Goal: Task Accomplishment & Management: Manage account settings

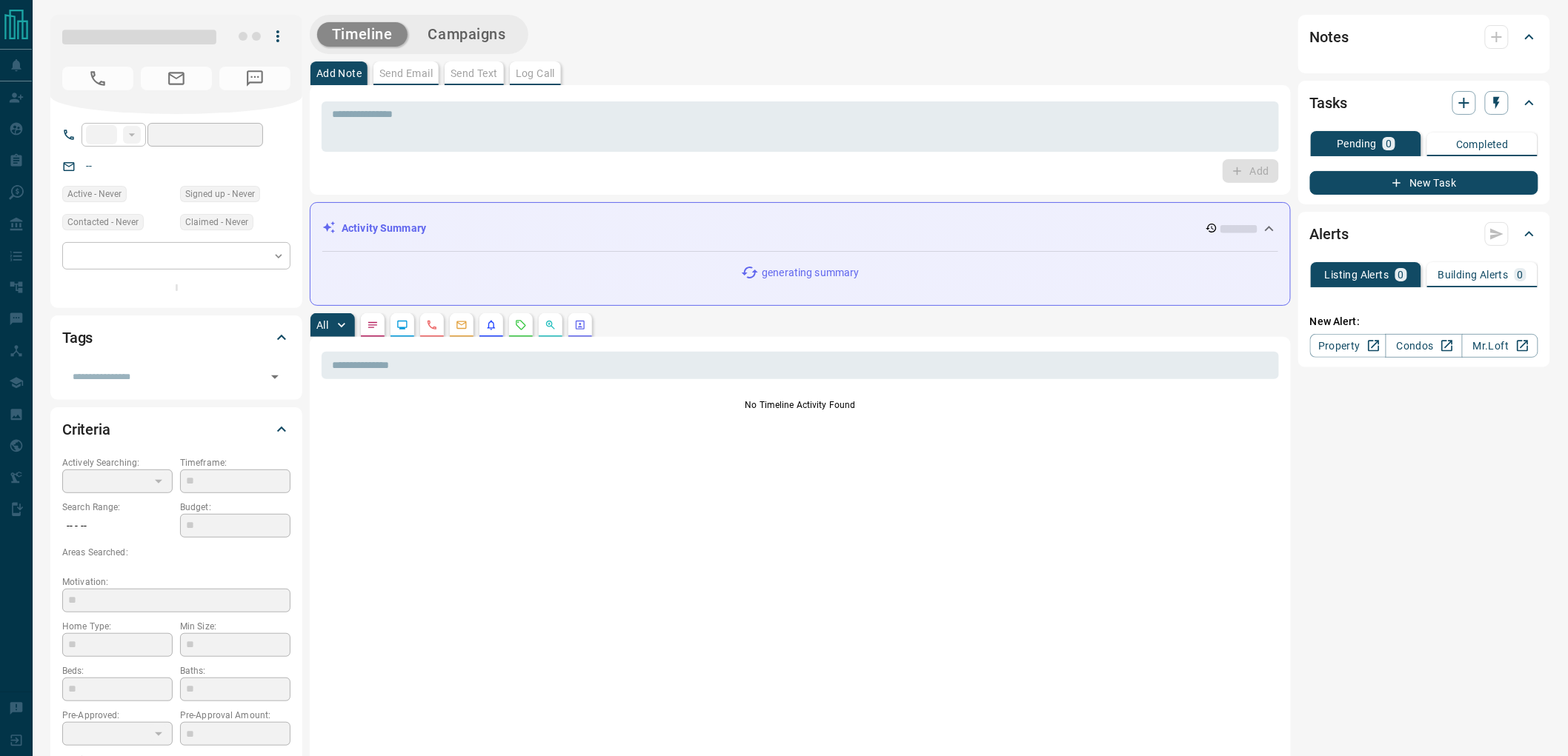
type input "**"
type input "**********"
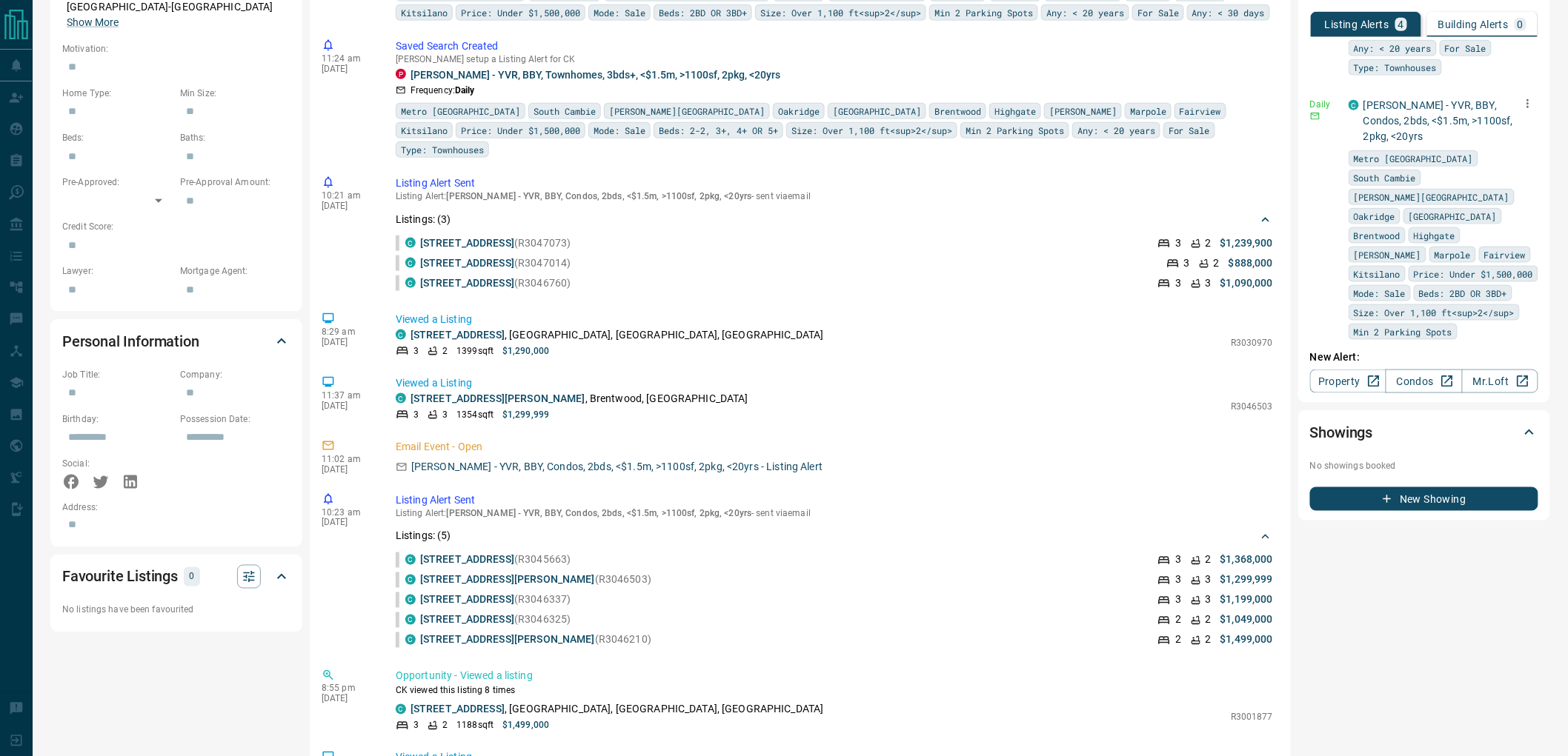
scroll to position [196, 0]
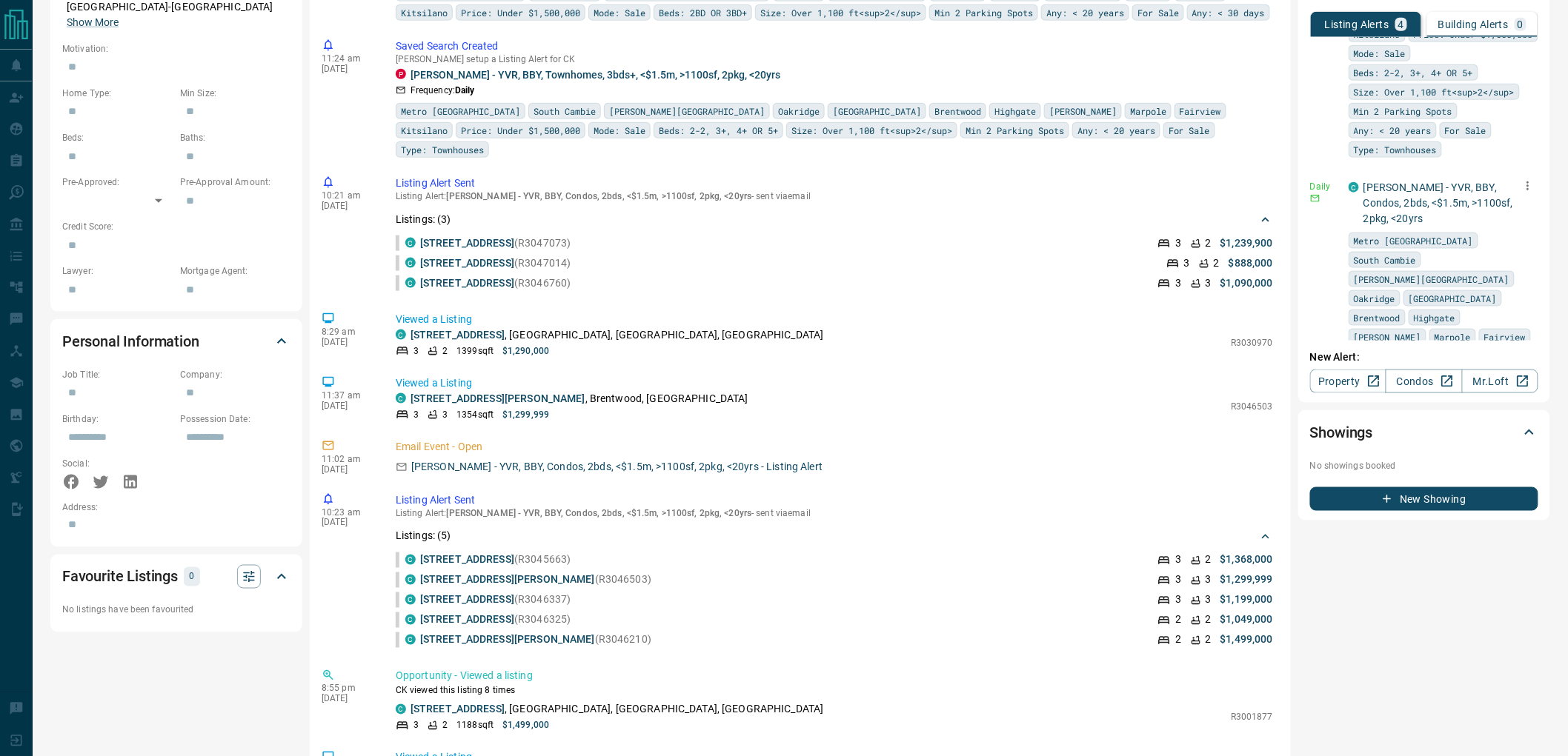
click at [1521, 179] on icon "button" at bounding box center [1527, 186] width 13 height 13
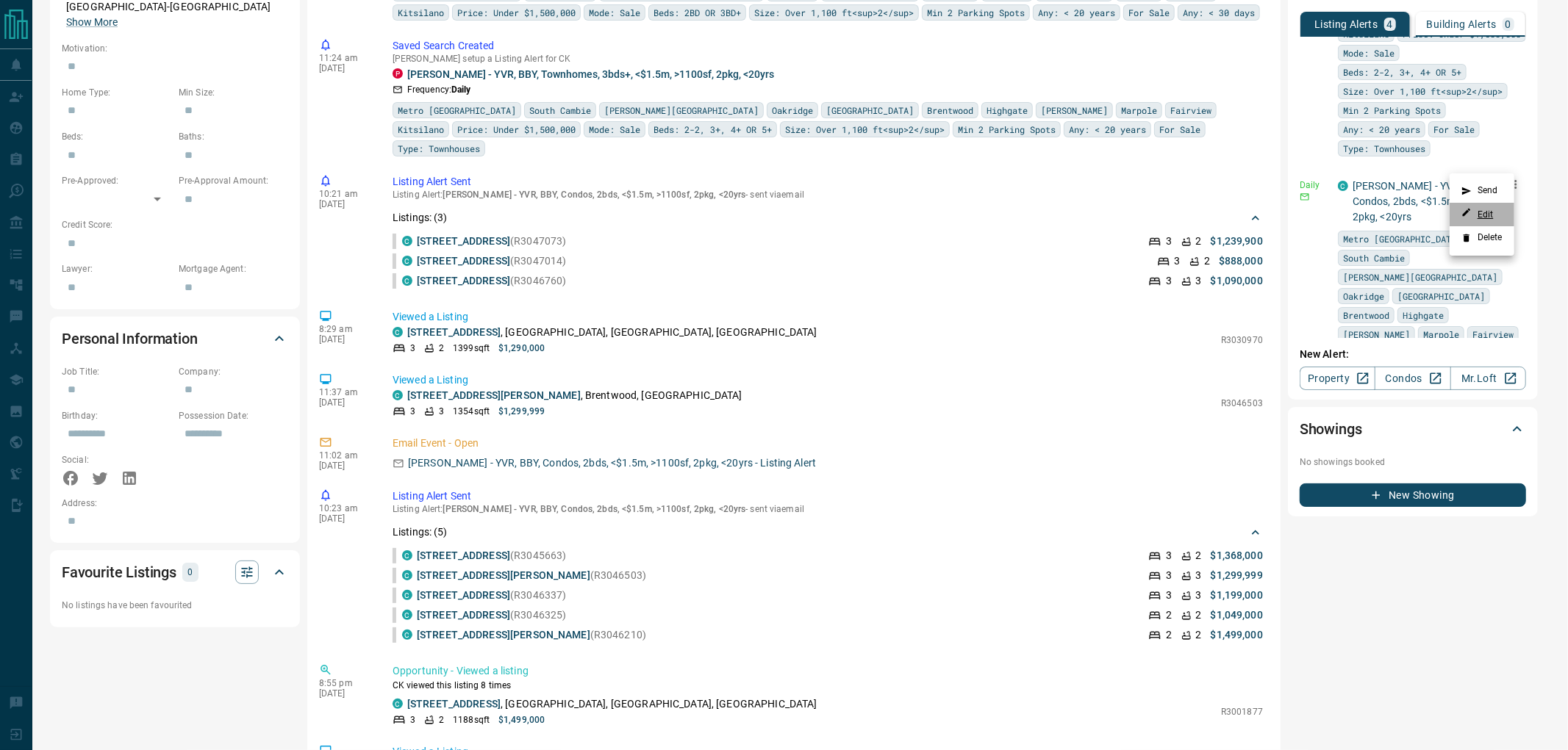
click at [1485, 217] on link "Edit" at bounding box center [1477, 214] width 32 height 14
click at [1375, 244] on div at bounding box center [784, 375] width 1568 height 750
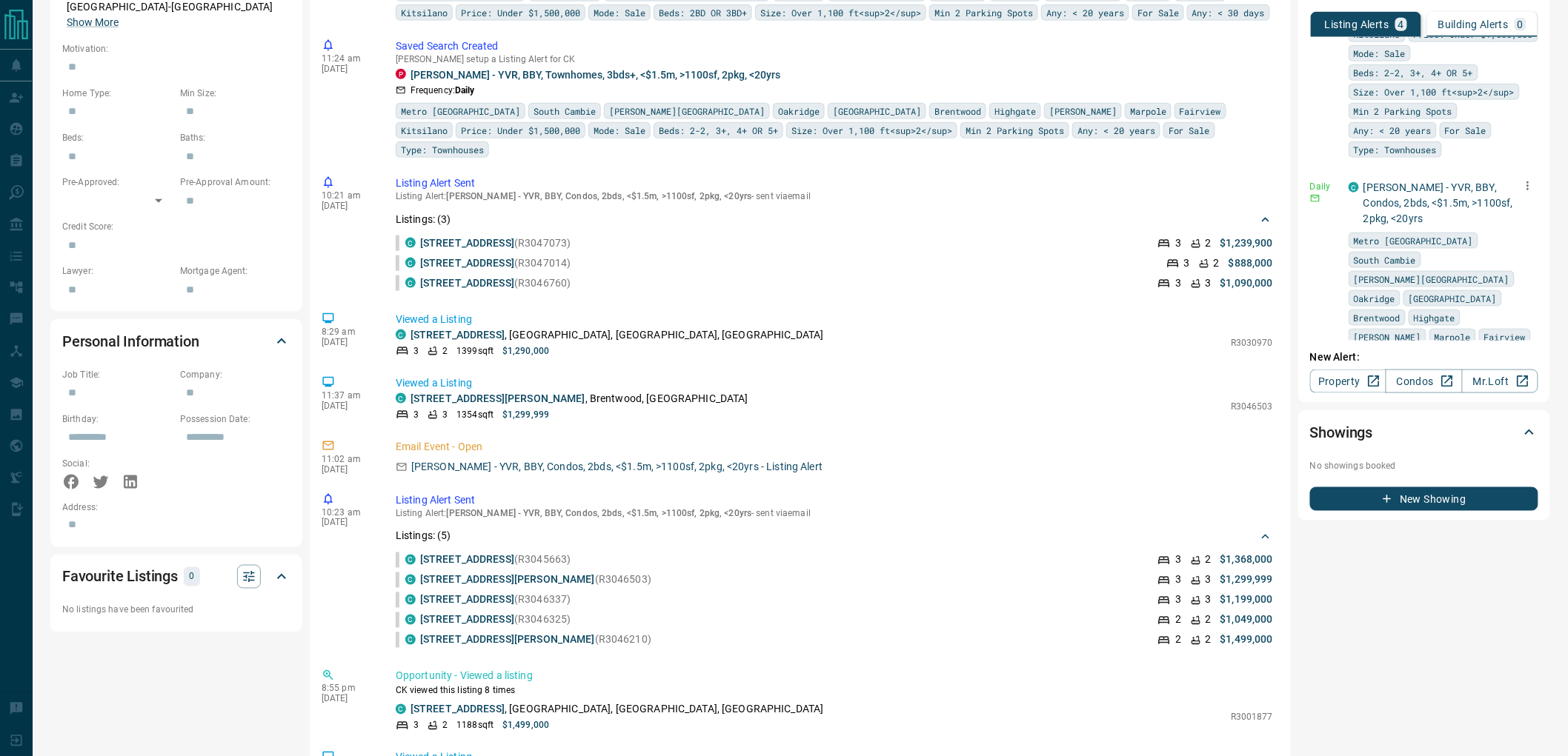
click at [1518, 175] on div at bounding box center [1528, 186] width 20 height 20
click at [1521, 179] on icon "button" at bounding box center [1527, 186] width 13 height 13
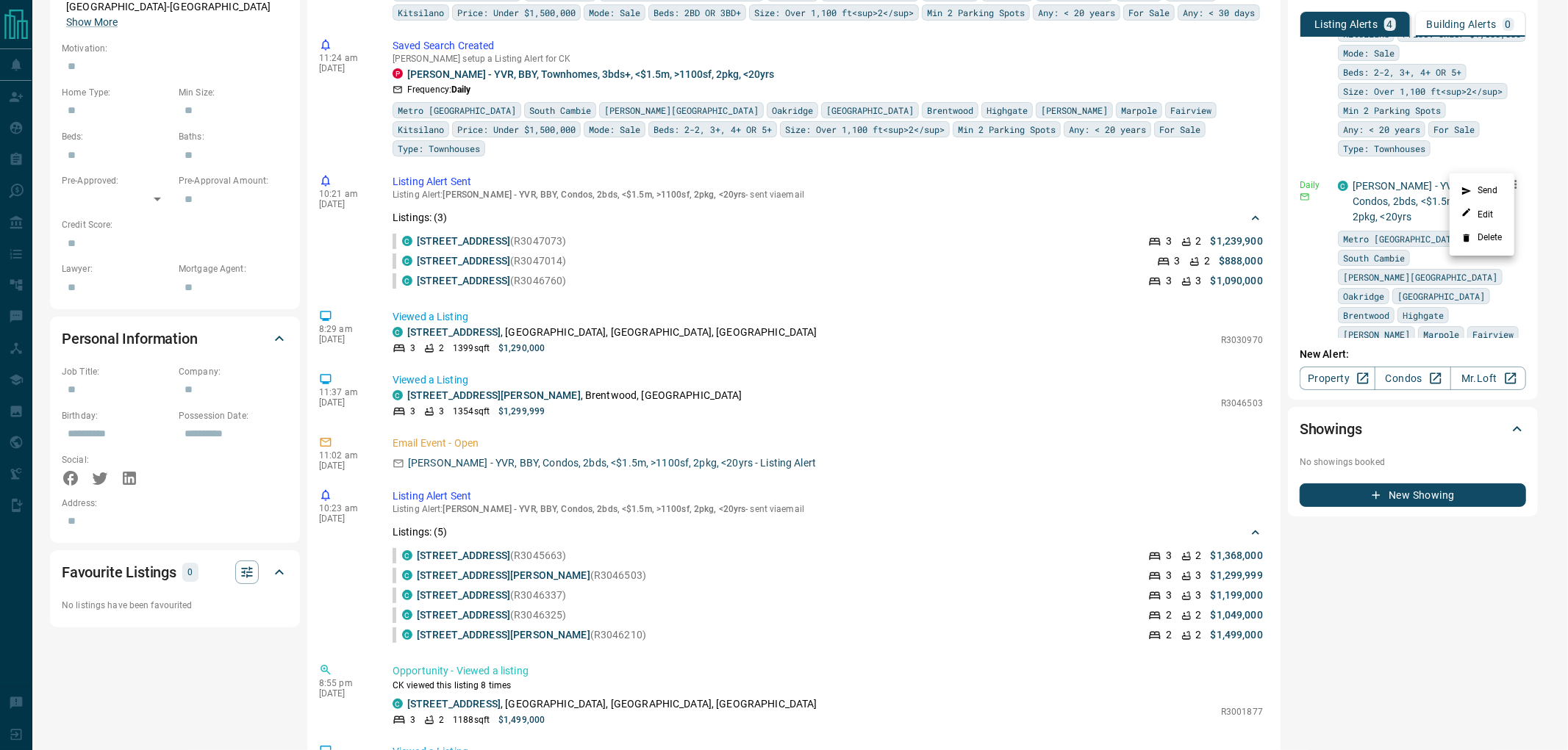
click at [1495, 233] on li "Delete" at bounding box center [1481, 238] width 65 height 23
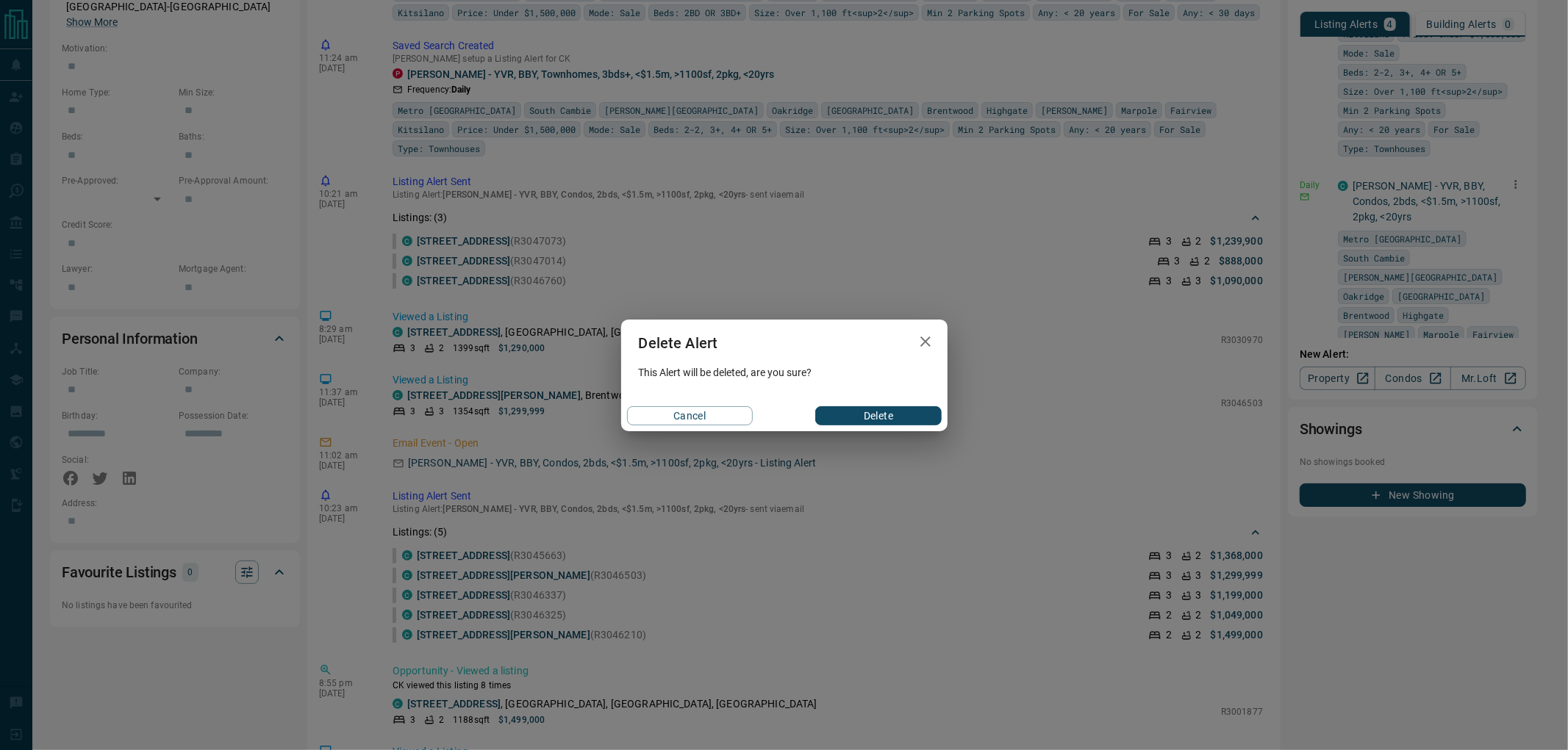
click at [900, 414] on button "Delete" at bounding box center [878, 416] width 126 height 19
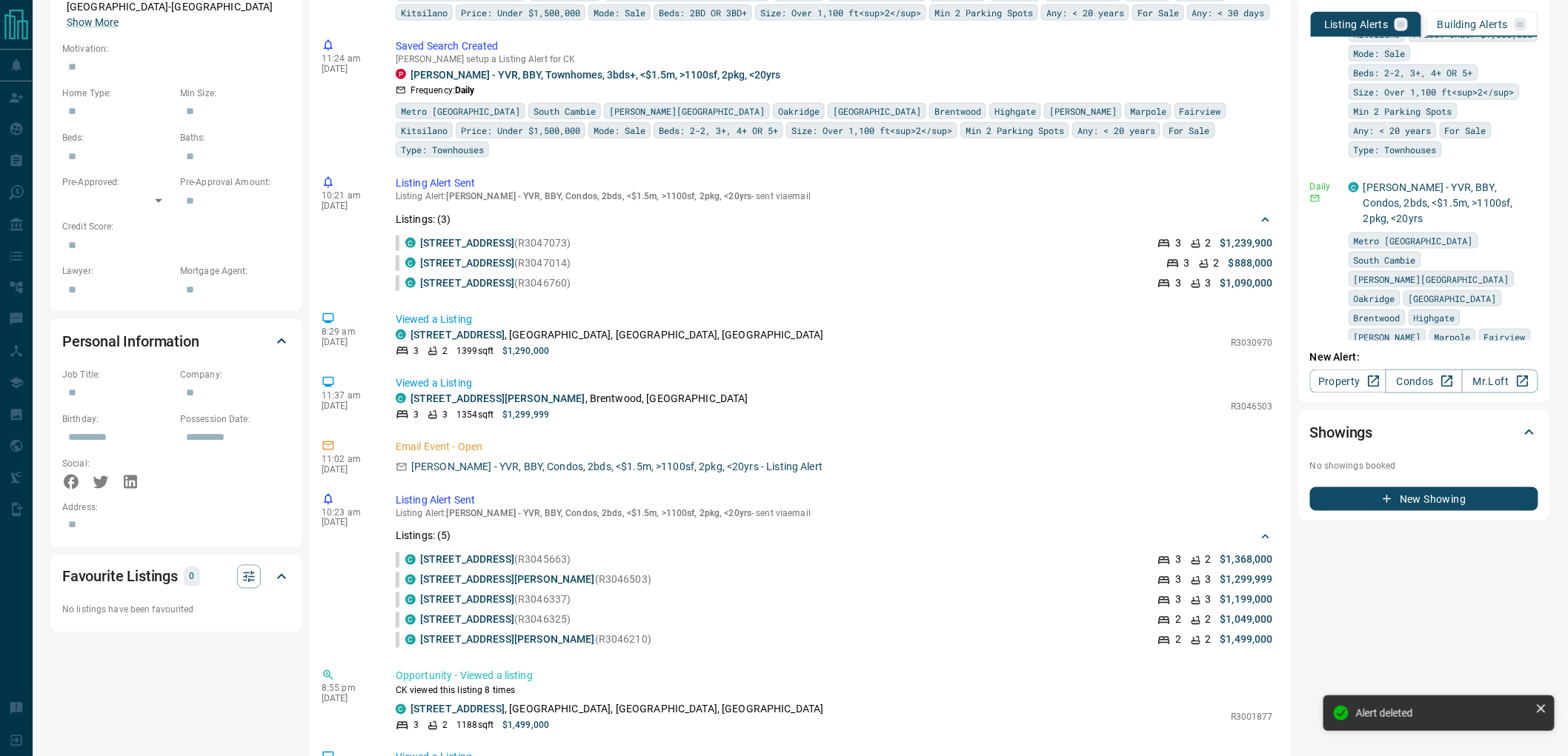
scroll to position [478, 0]
